Goal: Task Accomplishment & Management: Manage account settings

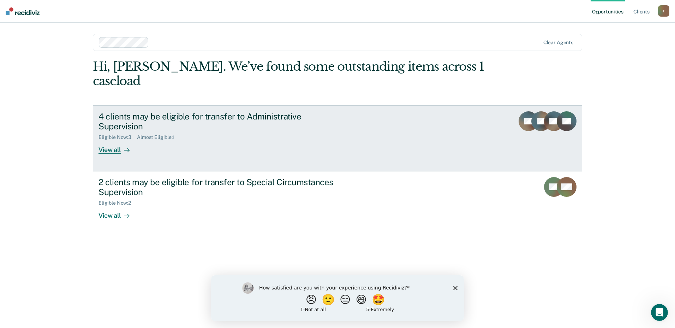
click at [102, 140] on div "View all" at bounding box center [119, 147] width 40 height 14
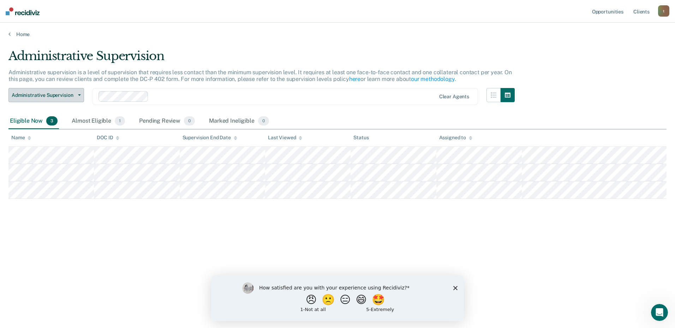
click at [76, 93] on button "Administrative Supervision" at bounding box center [46, 95] width 76 height 14
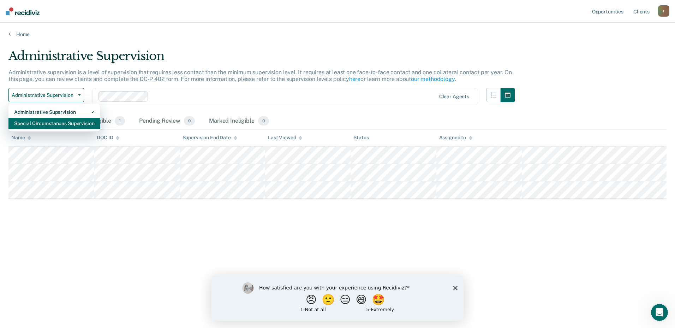
click at [72, 124] on div "Special Circumstances Supervision" at bounding box center [54, 123] width 80 height 11
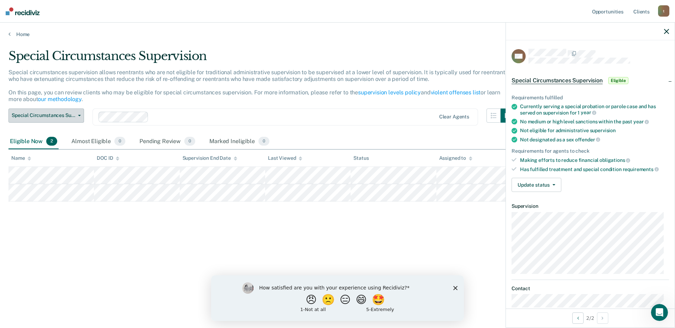
click at [58, 108] on button "Special Circumstances Supervision" at bounding box center [46, 115] width 76 height 14
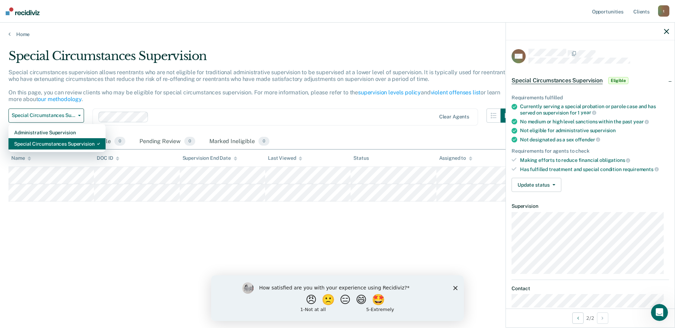
click at [53, 145] on div "Special Circumstances Supervision" at bounding box center [57, 143] width 86 height 11
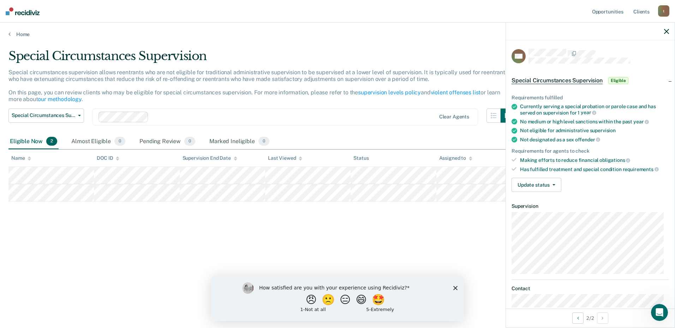
click at [66, 124] on div "Special Circumstances Supervision Administrative Supervision Special Circumstan…" at bounding box center [46, 120] width 76 height 25
click at [70, 118] on button "Special Circumstances Supervision" at bounding box center [46, 115] width 76 height 14
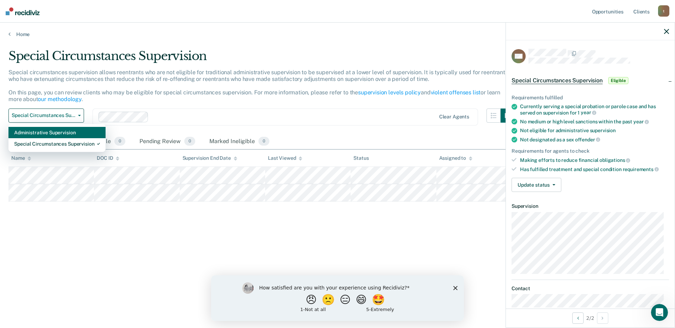
click at [60, 133] on div "Administrative Supervision" at bounding box center [57, 132] width 86 height 11
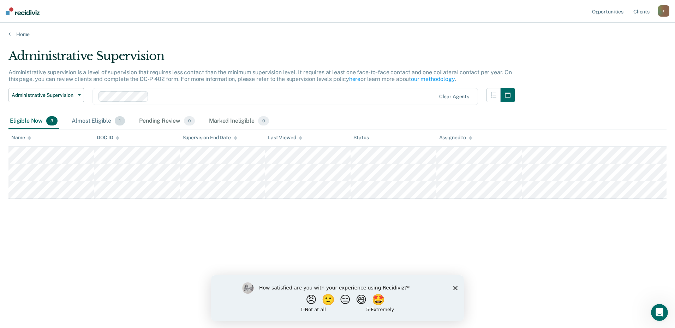
click at [118, 123] on span "1" at bounding box center [120, 120] width 10 height 9
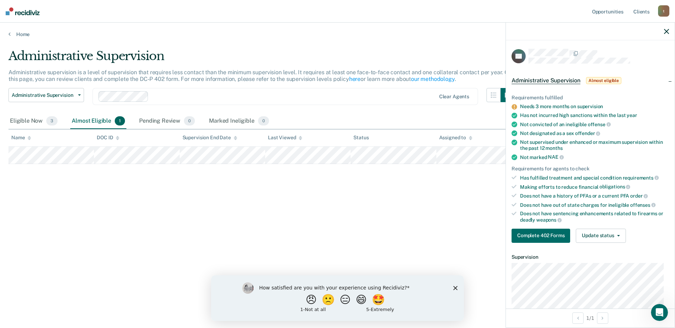
click at [192, 202] on div "Administrative Supervision Administrative supervision is a level of supervision…" at bounding box center [337, 162] width 658 height 226
click at [27, 123] on div "Eligible Now 3" at bounding box center [33, 121] width 50 height 16
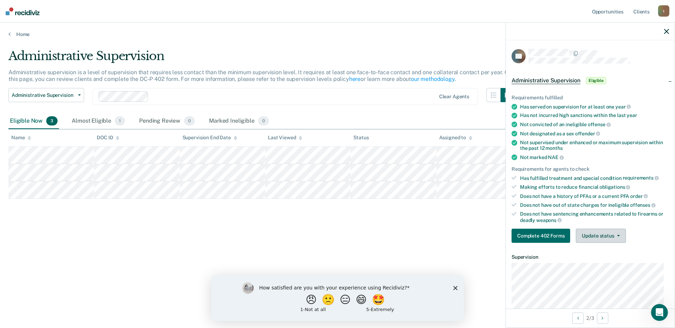
click at [622, 232] on button "Update status" at bounding box center [601, 235] width 50 height 14
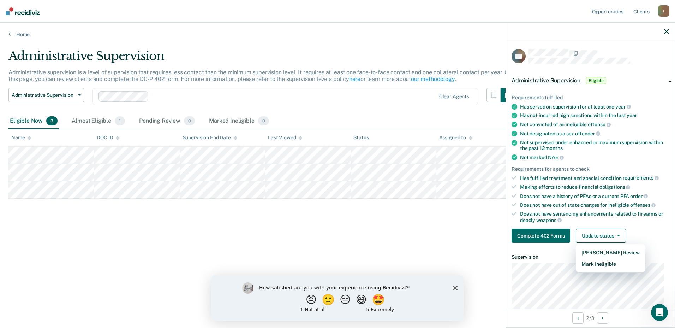
click at [622, 193] on div "Does not have a history of PFAs or a current PFA order" at bounding box center [594, 196] width 149 height 6
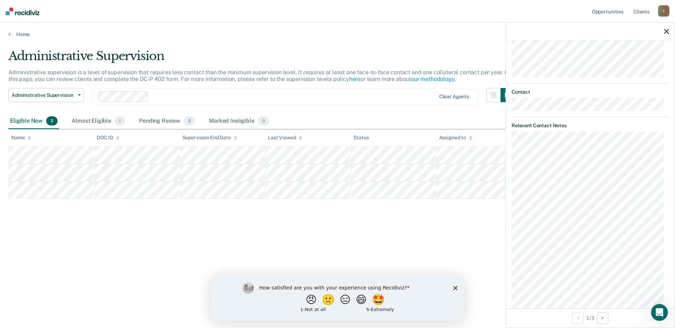
scroll to position [264, 0]
